Goal: Feedback & Contribution: Submit feedback/report problem

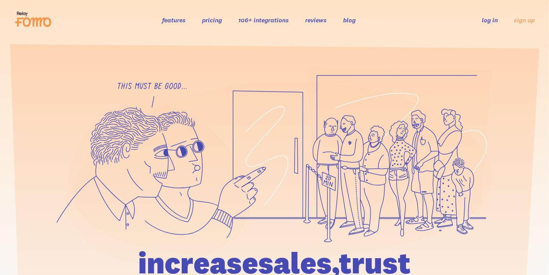
click at [487, 22] on link "log in" at bounding box center [490, 20] width 16 height 8
click at [488, 20] on link "log in" at bounding box center [490, 20] width 16 height 8
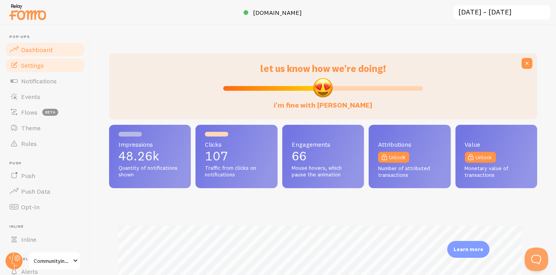
click at [45, 66] on link "Settings" at bounding box center [45, 65] width 81 height 16
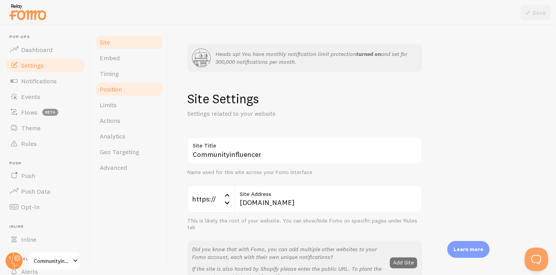
click at [140, 82] on link "Position" at bounding box center [129, 89] width 68 height 16
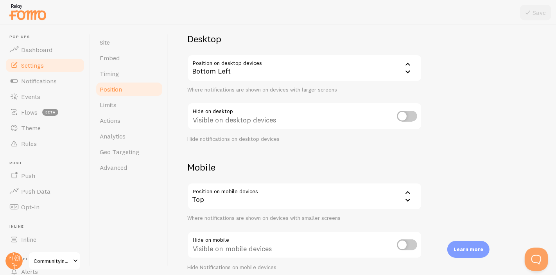
scroll to position [137, 0]
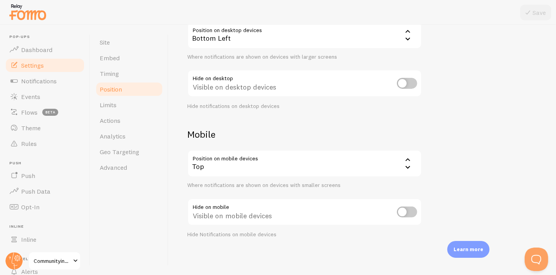
click at [495, 149] on div "Devices & Position Placement of notifications on mobile and desktop devices Des…" at bounding box center [362, 96] width 350 height 284
click at [533, 260] on button "Open Beacon popover" at bounding box center [534, 257] width 23 height 23
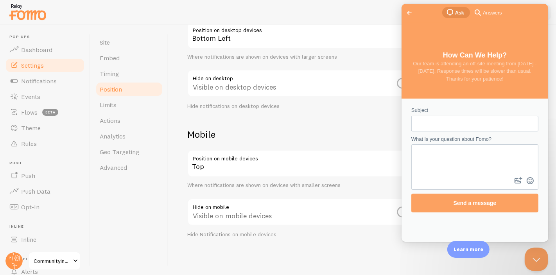
scroll to position [0, 0]
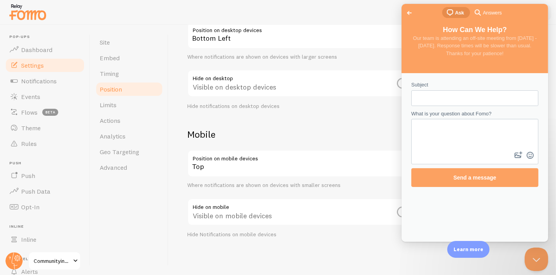
drag, startPoint x: 454, startPoint y: 109, endPoint x: 447, endPoint y: 99, distance: 11.7
click at [454, 108] on form "Subject What is your question about Fomo? image-plus emoji cross-large Send a m…" at bounding box center [474, 134] width 127 height 106
click at [447, 99] on input "Subject" at bounding box center [474, 98] width 115 height 14
type input "Mobile FOMO not appearing on top"
click at [467, 124] on textarea "What is your question about Fomo?" at bounding box center [474, 135] width 125 height 30
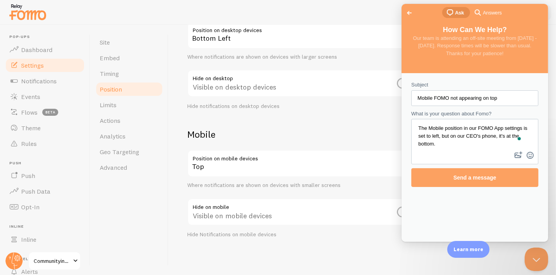
type textarea "The Mobile position in our FOMO App settings is set to left, but on our CEO's p…"
click at [515, 153] on button "image-plus" at bounding box center [518, 155] width 12 height 13
type input "C:\fakepath\FOMO bottom.png"
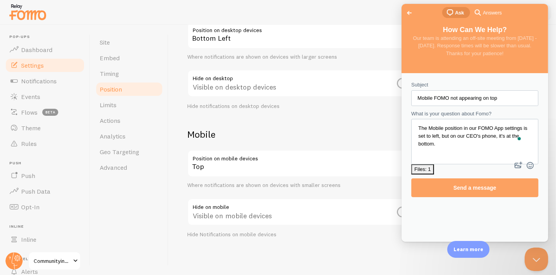
click at [467, 143] on textarea "The Mobile position in our FOMO App settings is set to left, but on our CEO's p…" at bounding box center [474, 135] width 125 height 30
click at [478, 143] on textarea "The Mobile position in our FOMO App settings is set to left, but on our CEO's p…" at bounding box center [474, 135] width 125 height 30
drag, startPoint x: 437, startPoint y: 138, endPoint x: 488, endPoint y: 159, distance: 55.5
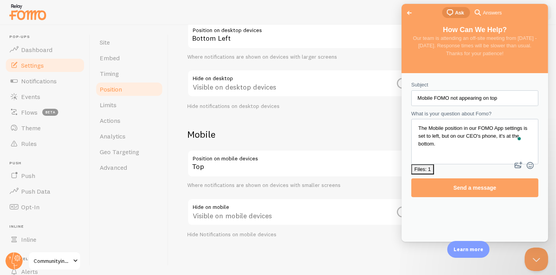
click at [444, 138] on textarea "The Mobile position in our FOMO App settings is set to left, but on our CEO's p…" at bounding box center [474, 135] width 125 height 30
click at [474, 145] on textarea "The Mobile position in our FOMO App settings is set to "Top", but on our CEO's …" at bounding box center [474, 135] width 125 height 30
click at [486, 135] on textarea "The Mobile position in our FOMO App settings is set to "Top", but on our CEO's …" at bounding box center [474, 135] width 125 height 30
click at [489, 135] on textarea "The Mobile position in our FOMO App settings is set to "Top", but on our CEO's …" at bounding box center [474, 135] width 125 height 30
click at [464, 141] on textarea "The Mobile position in our FOMO App settings is set to "Top", but on our CEO's …" at bounding box center [474, 135] width 125 height 30
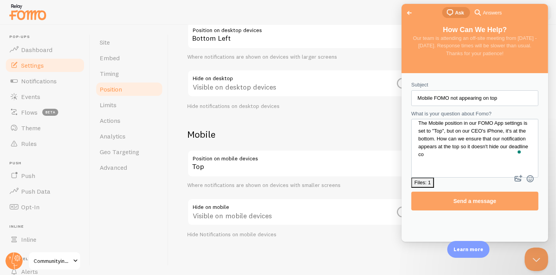
scroll to position [5, 0]
click at [487, 147] on textarea "The Mobile position in our FOMO App settings is set to "Top", but on our CEO's …" at bounding box center [474, 141] width 125 height 43
type textarea "The Mobile position in our FOMO App settings is set to "Top", but on our CEO's …"
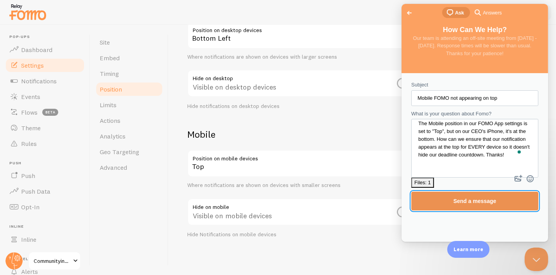
click at [488, 198] on span "Send a message" at bounding box center [474, 201] width 43 height 6
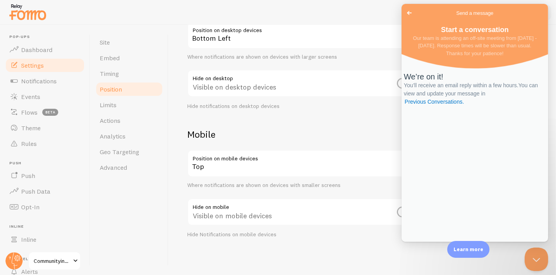
click at [488, 189] on div "We’re on it! You’ll receive an email reply within a few hours. You can view and…" at bounding box center [474, 150] width 147 height 184
